Goal: Task Accomplishment & Management: Manage account settings

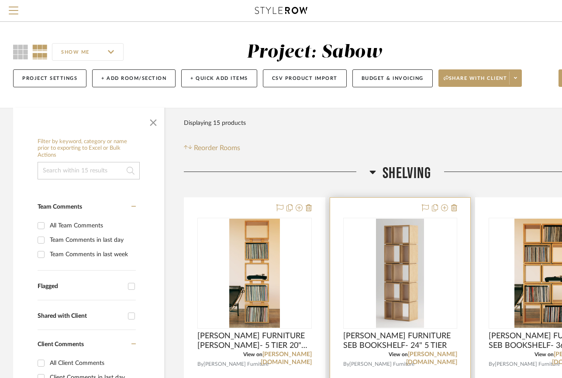
scroll to position [44, 0]
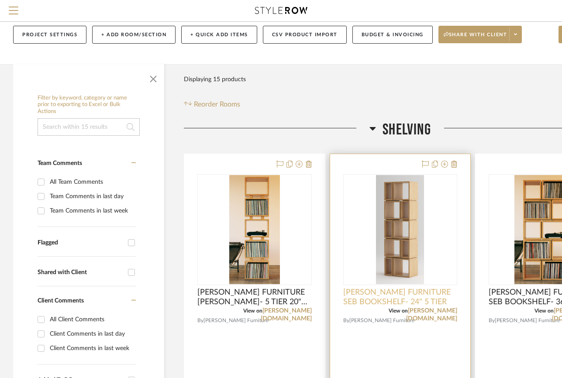
click at [424, 300] on span "ARCHER FURNITURE SEB BOOKSHELF- 24" 5 TIER" at bounding box center [400, 297] width 114 height 19
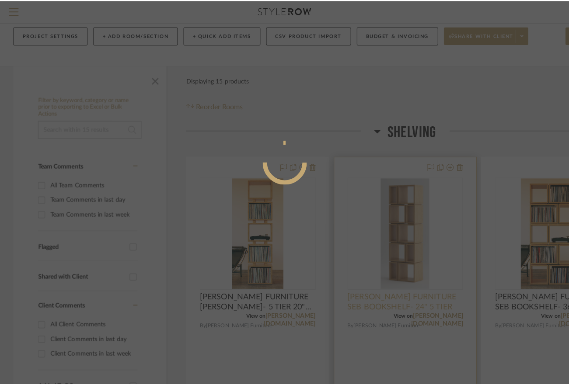
scroll to position [0, 0]
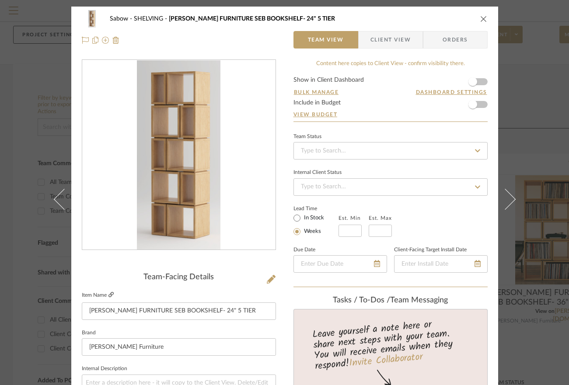
click at [109, 296] on icon at bounding box center [110, 294] width 5 height 5
click at [237, 310] on input "ARCHER FURNITURE SEB BOOKSHELF- 24" 5 TIER" at bounding box center [179, 310] width 194 height 17
type input "ARCHER FURNITURE SEB BOOKSHELF- 24" 5 TIER 24"W X 77"H"
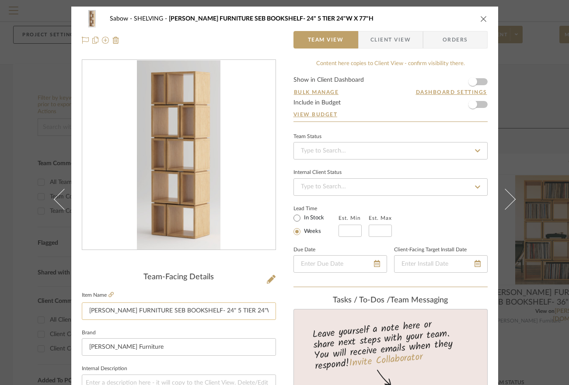
click at [252, 310] on input "ARCHER FURNITURE SEB BOOKSHELF- 24" 5 TIER 24"W X 77"H" at bounding box center [179, 310] width 194 height 17
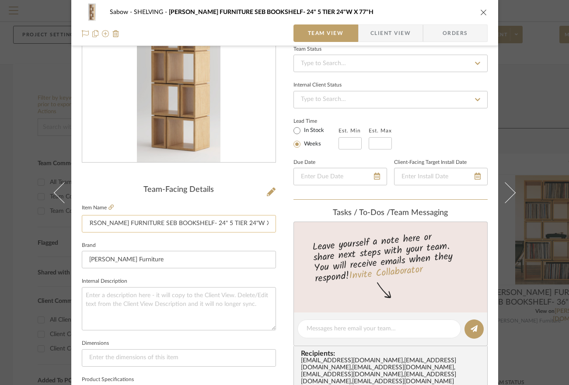
scroll to position [0, 22]
drag, startPoint x: 241, startPoint y: 221, endPoint x: 269, endPoint y: 221, distance: 28.0
click at [269, 221] on input "ARCHER FURNITURE SEB BOOKSHELF- 24" 5 TIER 24"W X 14"D X 77"H" at bounding box center [179, 223] width 194 height 17
type input "ARCHER FURNITURE SEB BOOKSHELF- 24" 5 TIER 24"W X 14"D X 77"H"
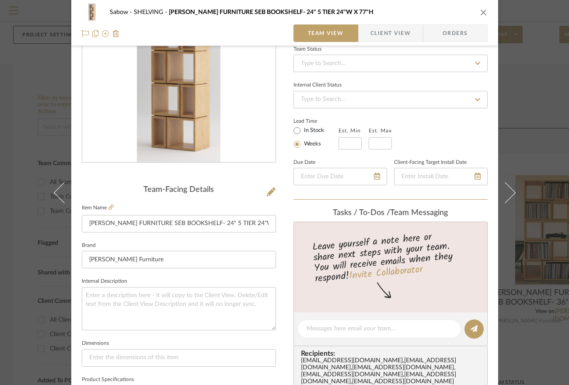
click at [480, 10] on icon "close" at bounding box center [483, 12] width 7 height 7
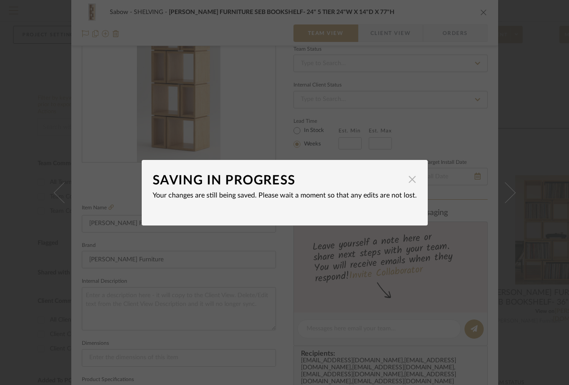
click at [407, 177] on span "button" at bounding box center [411, 179] width 17 height 17
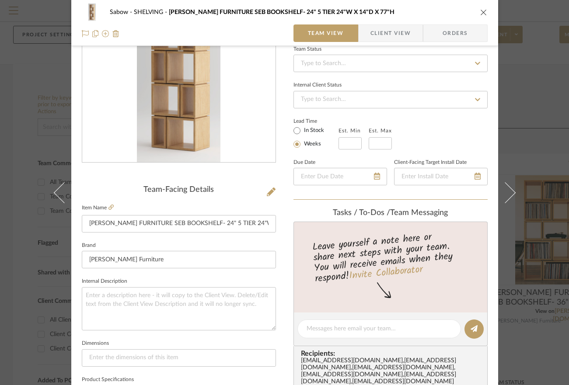
click at [480, 10] on icon "close" at bounding box center [483, 12] width 7 height 7
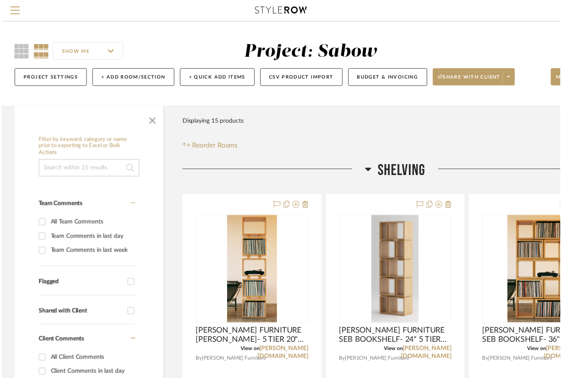
scroll to position [44, 0]
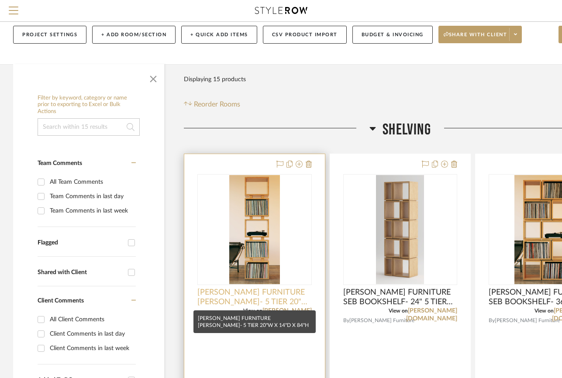
click at [284, 302] on span "ARCHER FURNITURE WALLACE SHELF- 5 TIER 20"W X 14"D X 84"H" at bounding box center [255, 297] width 114 height 19
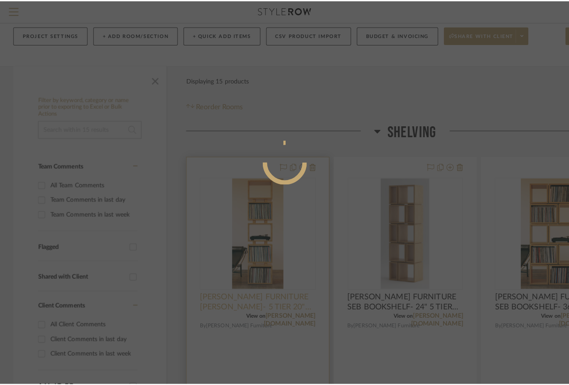
scroll to position [0, 0]
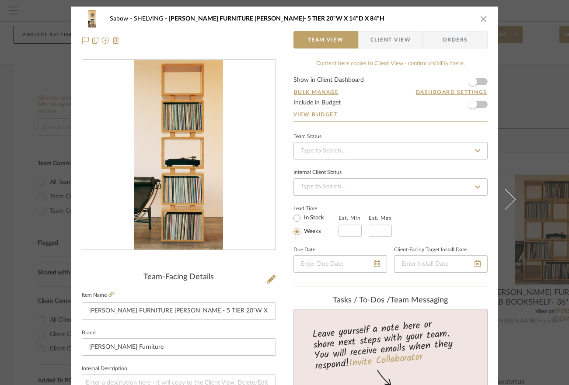
click at [482, 19] on icon "close" at bounding box center [483, 18] width 7 height 7
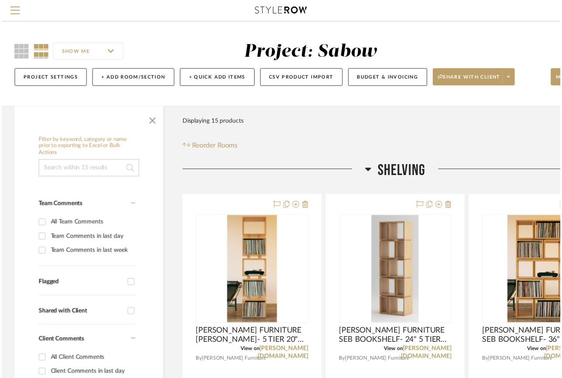
scroll to position [44, 0]
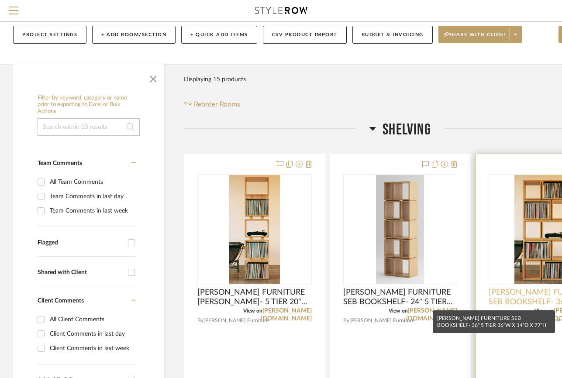
click at [509, 293] on span "ARCHER FURNITURE SEB BOOKSHELF- 36" 5 TIER 36"W X 14"D X 77"H" at bounding box center [546, 297] width 114 height 19
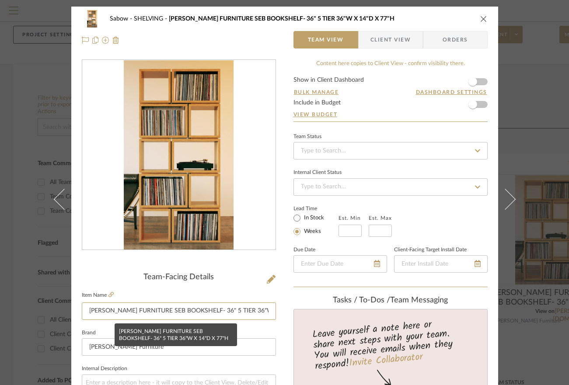
scroll to position [0, 22]
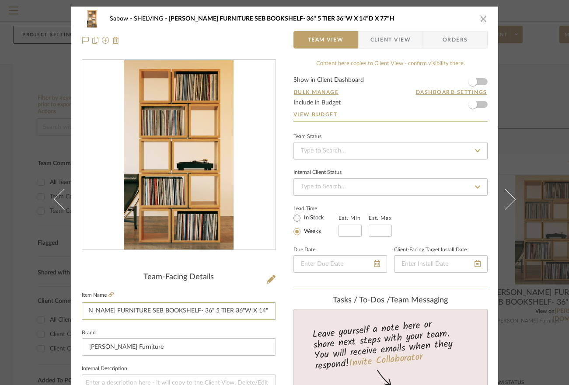
drag, startPoint x: 257, startPoint y: 310, endPoint x: 310, endPoint y: 310, distance: 53.3
click at [480, 20] on icon "close" at bounding box center [483, 18] width 7 height 7
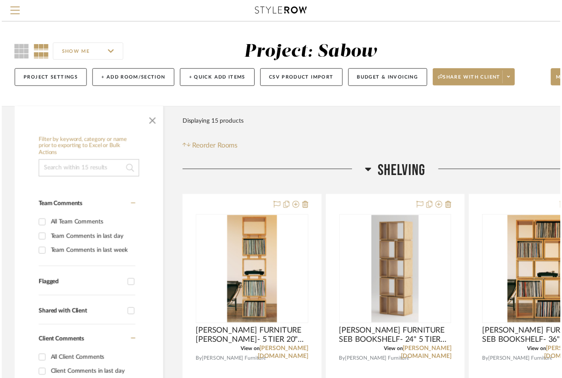
scroll to position [44, 0]
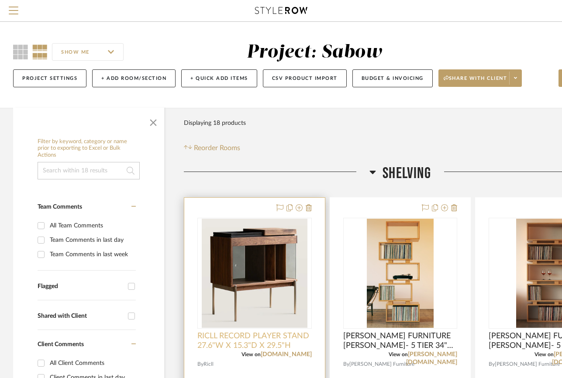
click at [277, 342] on span "RICLL RECORD PLAYER STAND 27.6"W X 15.3"D X 29.5"H" at bounding box center [255, 341] width 114 height 19
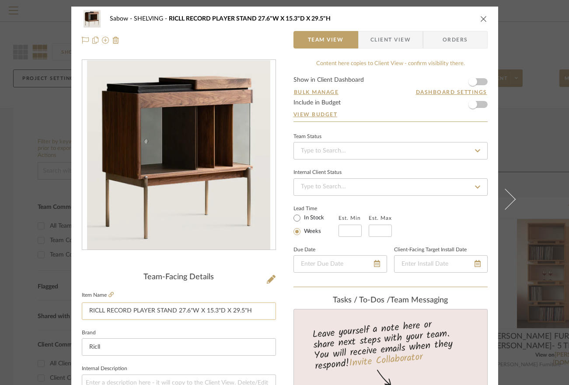
scroll to position [131, 0]
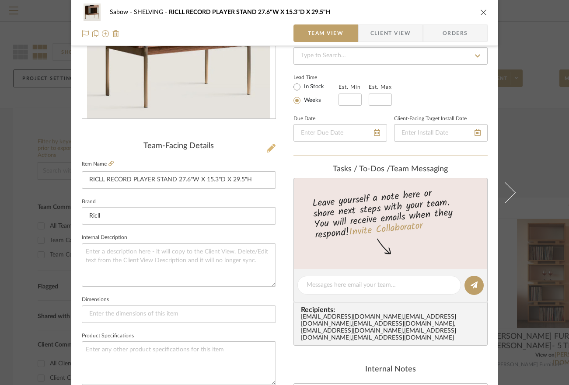
click at [267, 149] on icon at bounding box center [271, 148] width 9 height 9
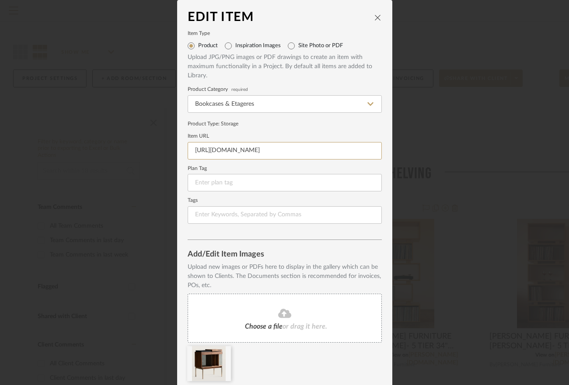
scroll to position [0, 81]
drag, startPoint x: 187, startPoint y: 149, endPoint x: 436, endPoint y: 151, distance: 248.2
click at [436, 151] on div "Edit Item Item Type Product Inspiration Images Site Photo or PDF Upload JPG/PNG…" at bounding box center [284, 192] width 569 height 385
paste input "ricll.com/products/record-player-stand-vinyl-record-storage-table-side-table?_p…"
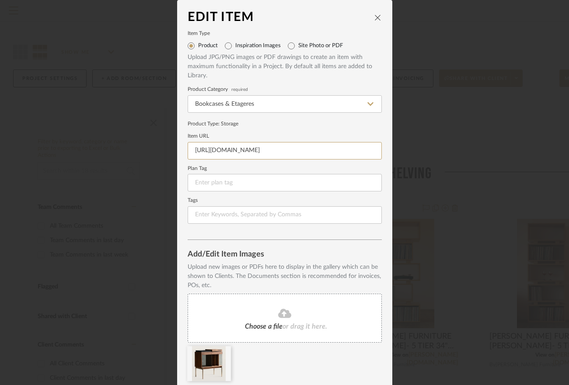
type input "https://ricll.com/products/record-player-stand-vinyl-record-storage-table-side-…"
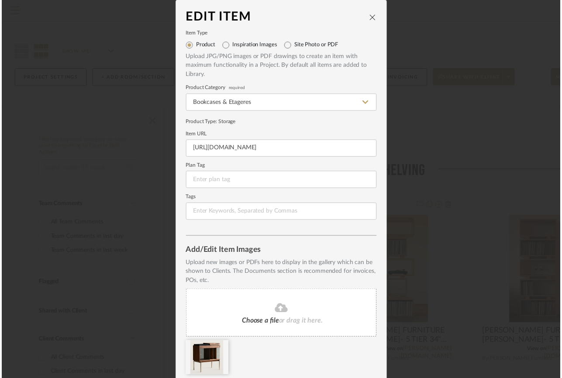
scroll to position [0, 0]
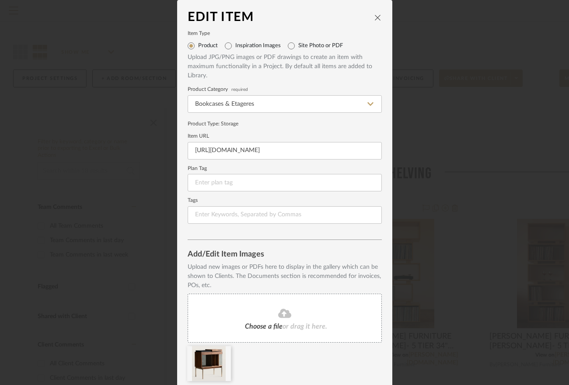
click at [376, 15] on icon "close" at bounding box center [377, 17] width 7 height 7
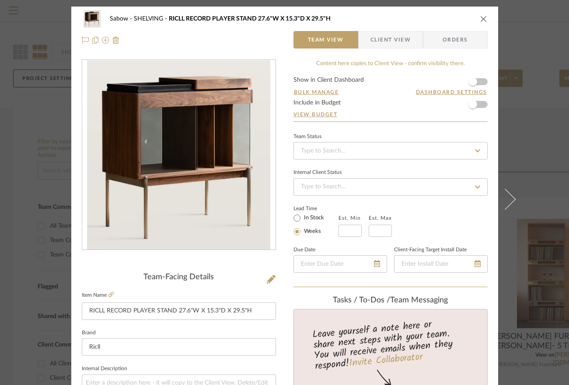
click at [480, 17] on icon "close" at bounding box center [483, 18] width 7 height 7
